Goal: Information Seeking & Learning: Learn about a topic

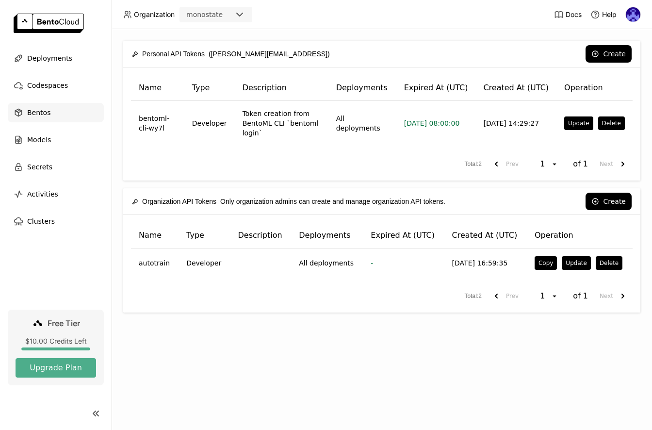
click at [64, 111] on div "Bentos" at bounding box center [56, 112] width 96 height 19
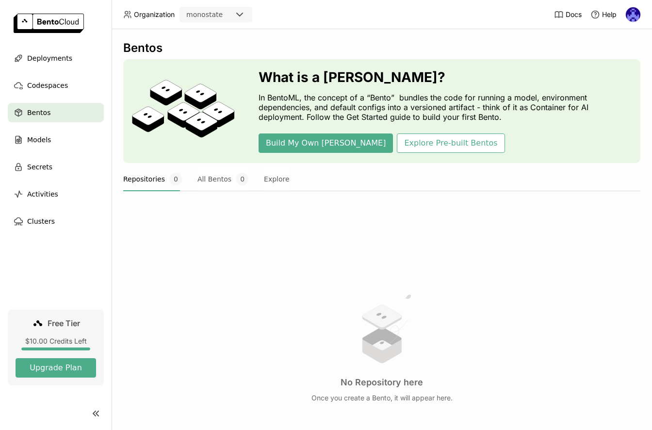
click at [417, 298] on div "No Repository here Once you create a Bento, it will appear here." at bounding box center [381, 346] width 517 height 265
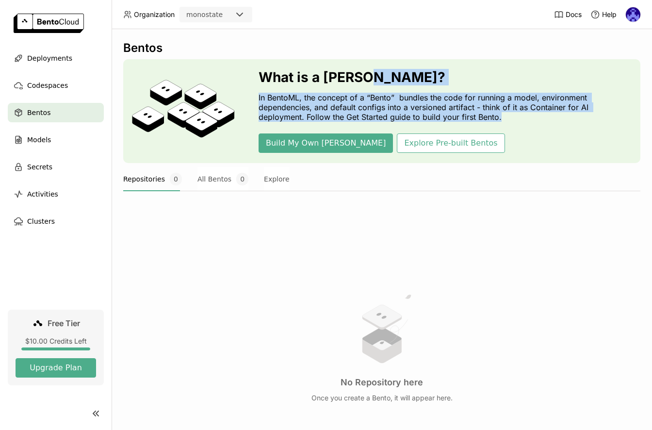
drag, startPoint x: 487, startPoint y: 84, endPoint x: 528, endPoint y: 116, distance: 52.3
click at [528, 116] on div "What is a [PERSON_NAME]? In BentoML, the concept of a “Bento” bundles the code …" at bounding box center [446, 110] width 374 height 83
click at [528, 116] on p "In BentoML, the concept of a “Bento” bundles the code for running a model, envi…" at bounding box center [446, 107] width 374 height 29
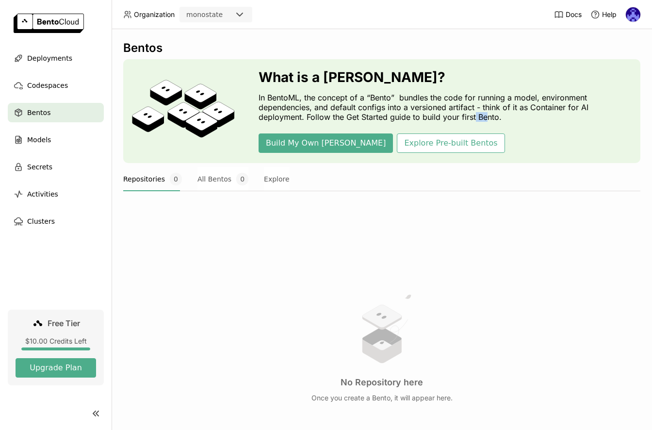
drag, startPoint x: 485, startPoint y: 120, endPoint x: 473, endPoint y: 120, distance: 12.1
click at [473, 120] on p "In BentoML, the concept of a “Bento” bundles the code for running a model, envi…" at bounding box center [446, 107] width 374 height 29
click at [427, 115] on p "In BentoML, the concept of a “Bento” bundles the code for running a model, envi…" at bounding box center [446, 107] width 374 height 29
click at [347, 195] on div at bounding box center [381, 197] width 517 height 12
click at [397, 137] on button "Explore Pre-built Bentos" at bounding box center [451, 142] width 108 height 19
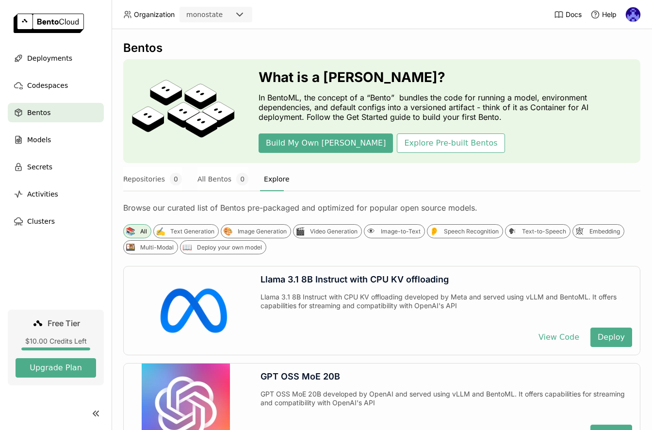
click at [141, 207] on div "Browse our curated list of Bentos pre-packaged and optimized for popular open s…" at bounding box center [381, 208] width 517 height 10
click at [154, 179] on button "Repositories 0" at bounding box center [152, 179] width 59 height 24
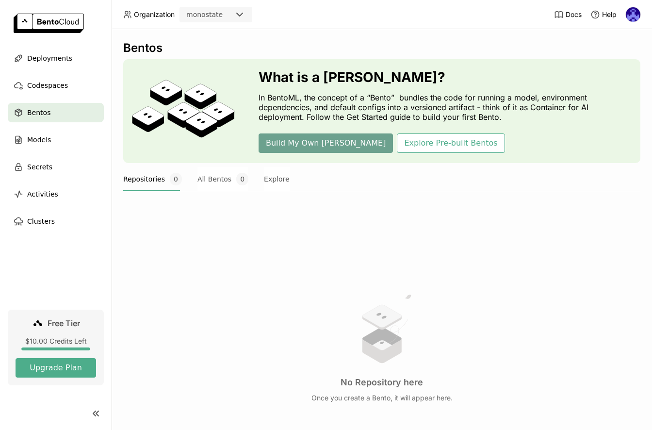
click at [305, 147] on button "Build My Own [PERSON_NAME]" at bounding box center [326, 142] width 134 height 19
